Goal: Task Accomplishment & Management: Manage account settings

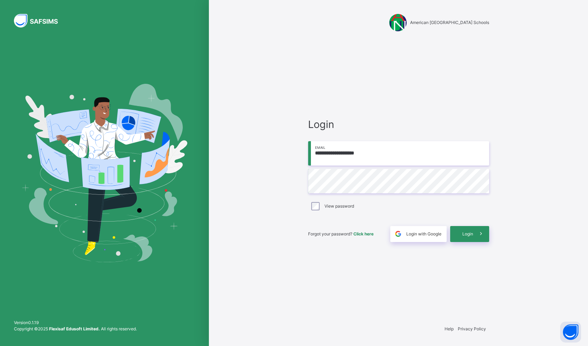
click at [478, 236] on icon at bounding box center [480, 234] width 7 height 8
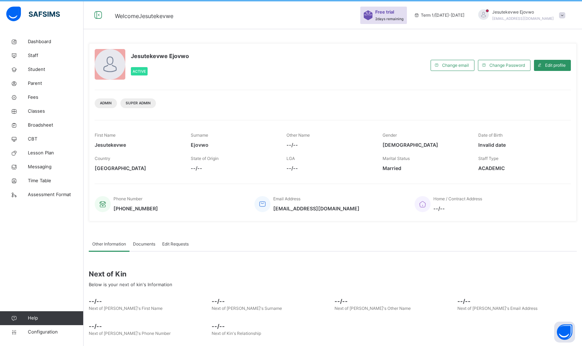
scroll to position [39, 0]
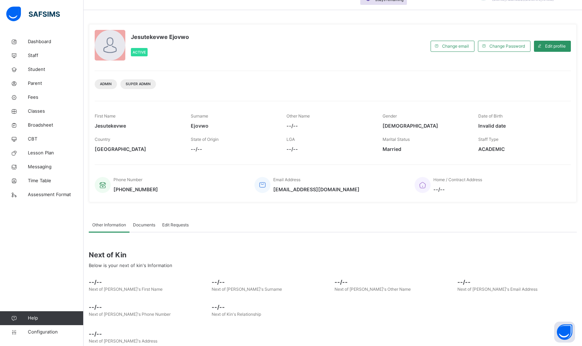
click at [36, 57] on span "Staff" at bounding box center [56, 55] width 56 height 7
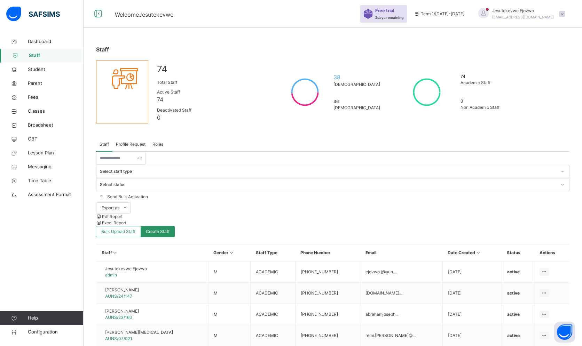
scroll to position [39, 0]
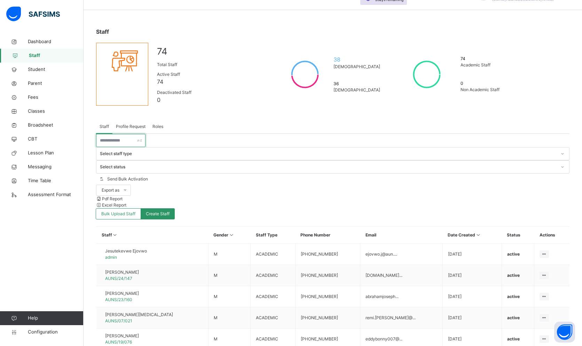
click at [136, 142] on input "text" at bounding box center [120, 140] width 49 height 13
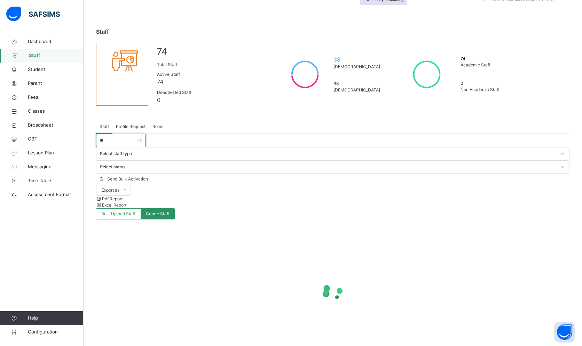
scroll to position [21, 0]
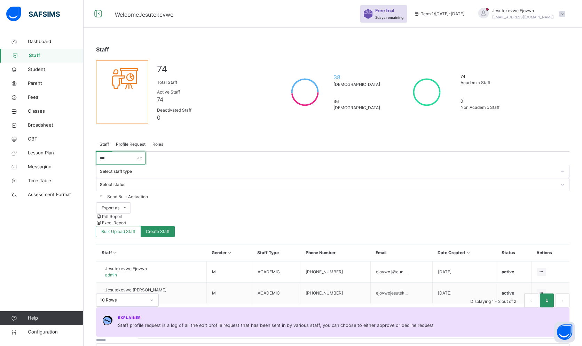
click at [118, 156] on input "***" at bounding box center [120, 158] width 49 height 13
click at [114, 159] on input "***" at bounding box center [120, 158] width 49 height 13
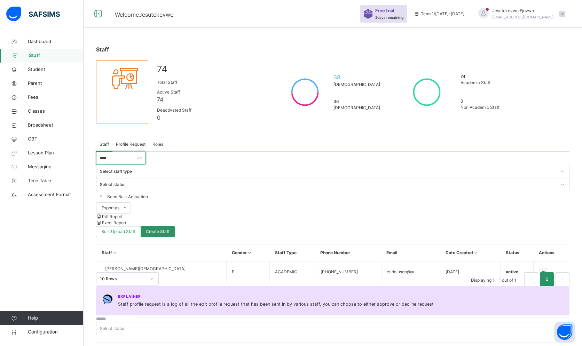
type input "****"
click at [0, 0] on div "Resend Activation Link" at bounding box center [0, 0] width 0 height 0
click at [37, 333] on span "Configuration" at bounding box center [55, 332] width 55 height 7
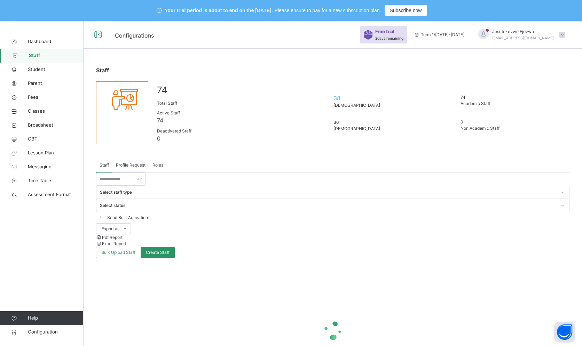
scroll to position [21, 0]
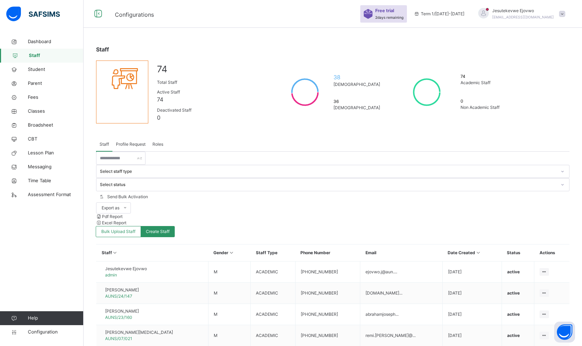
click at [131, 141] on span "Profile Request" at bounding box center [131, 144] width 30 height 6
click at [160, 141] on span "Roles" at bounding box center [157, 144] width 11 height 6
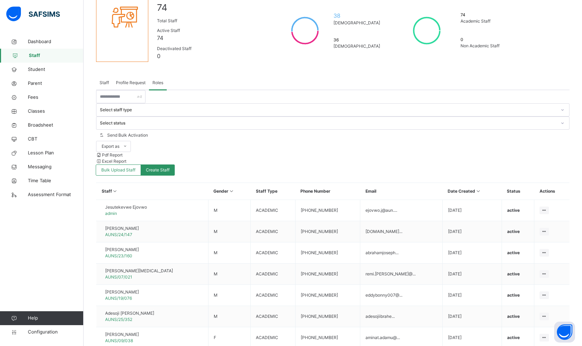
scroll to position [89, 0]
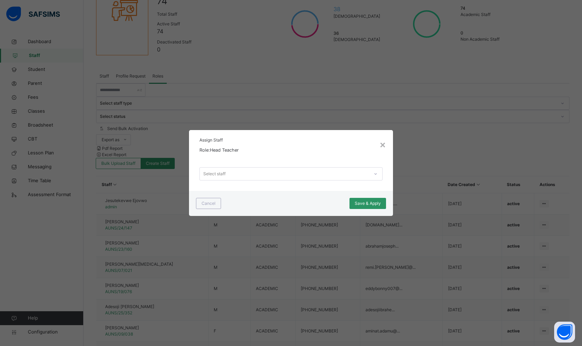
click at [211, 207] on span "Cancel" at bounding box center [209, 204] width 14 height 6
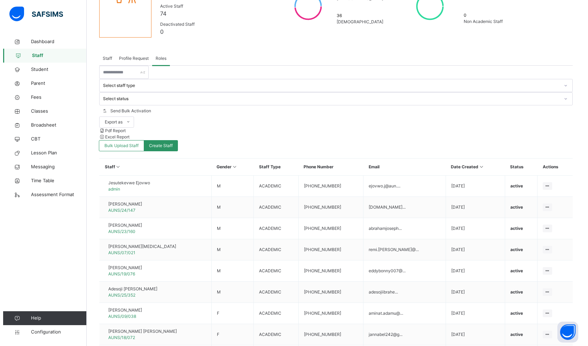
scroll to position [118, 0]
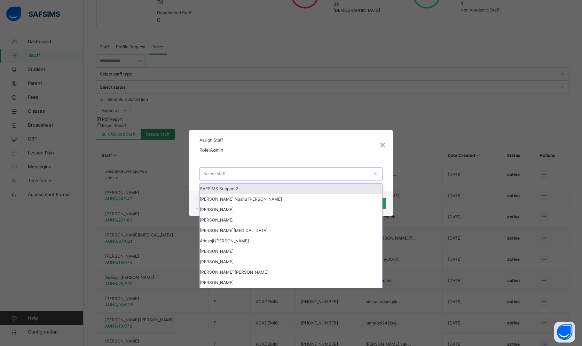
click at [300, 176] on div "Select staff" at bounding box center [284, 174] width 169 height 11
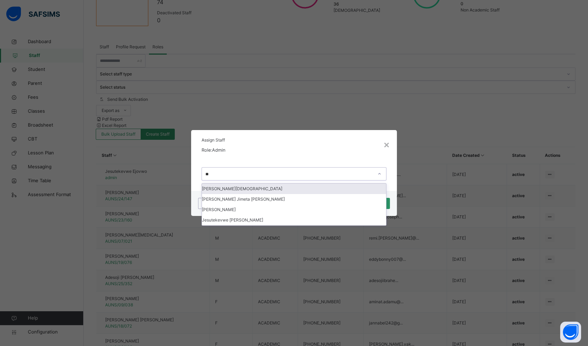
type input "***"
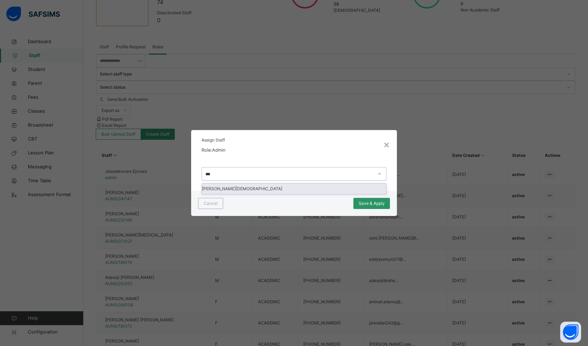
click at [250, 193] on div "[PERSON_NAME][DEMOGRAPHIC_DATA]" at bounding box center [294, 189] width 184 height 10
click at [369, 205] on span "Save & Apply" at bounding box center [372, 204] width 26 height 6
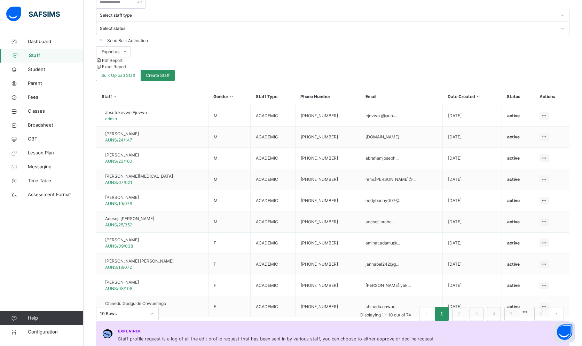
scroll to position [196, 0]
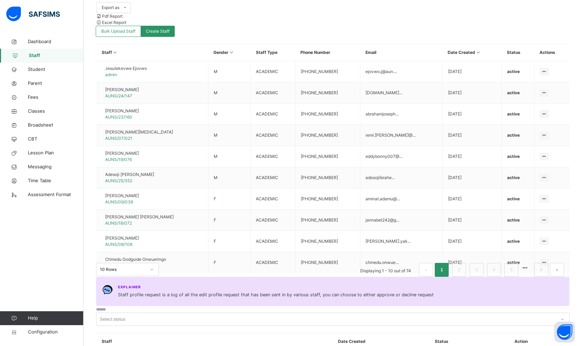
scroll to position [234, 0]
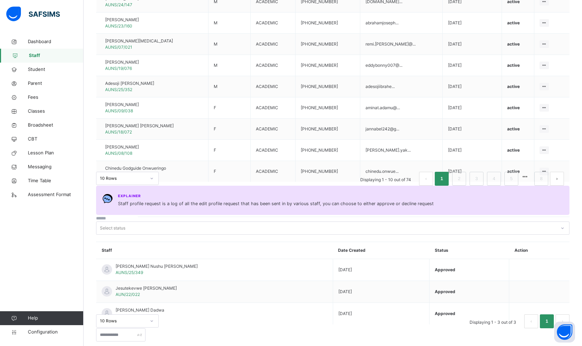
scroll to position [325, 0]
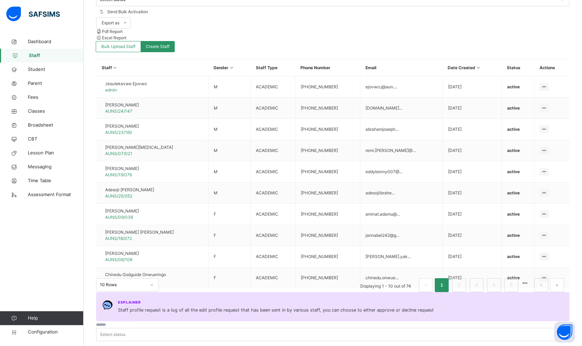
scroll to position [191, 0]
